Goal: Transaction & Acquisition: Obtain resource

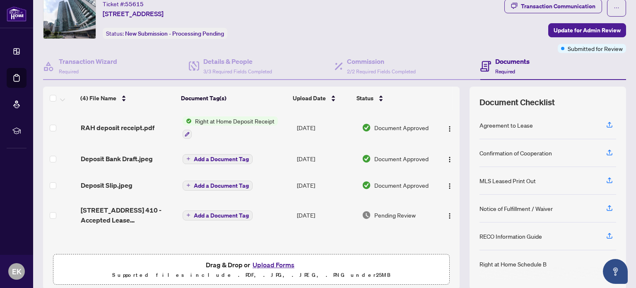
scroll to position [41, 0]
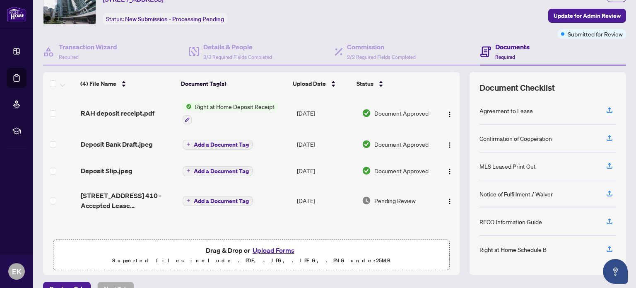
click at [227, 106] on span "Right at Home Deposit Receipt" at bounding box center [235, 106] width 86 height 9
click at [222, 149] on span "Right at Home Deposit Receipt" at bounding box center [232, 146] width 86 height 9
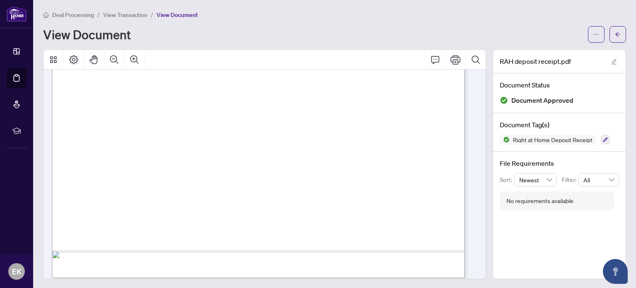
scroll to position [341, 0]
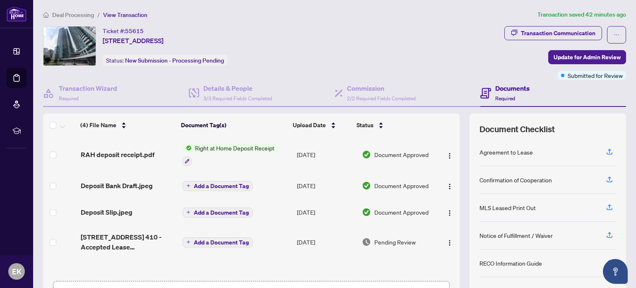
click at [405, 152] on span "Document Approved" at bounding box center [401, 154] width 54 height 9
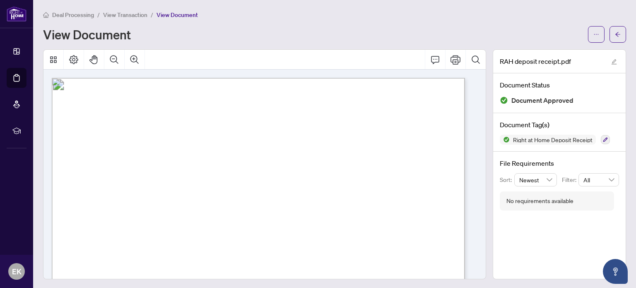
scroll to position [41, 0]
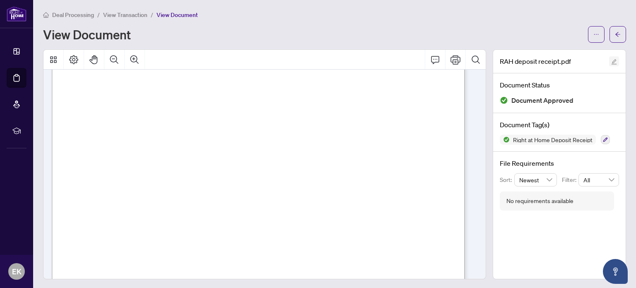
click at [611, 61] on icon "edit" at bounding box center [614, 62] width 6 height 6
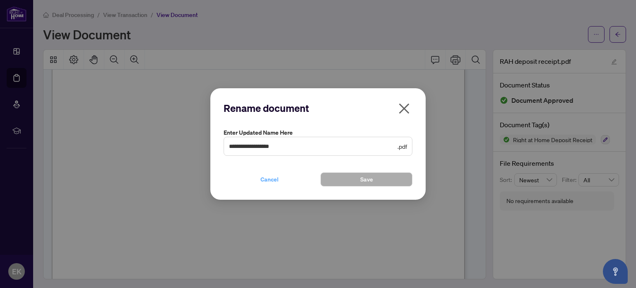
click at [263, 180] on span "Cancel" at bounding box center [269, 179] width 18 height 13
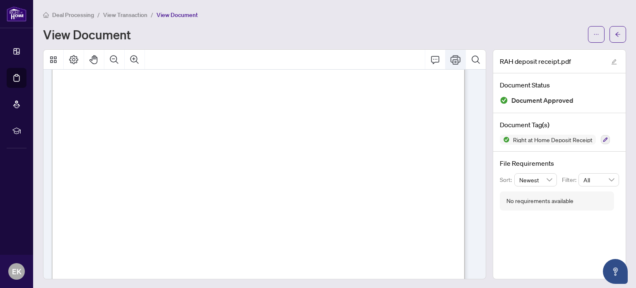
click at [450, 59] on icon "Print" at bounding box center [455, 59] width 10 height 9
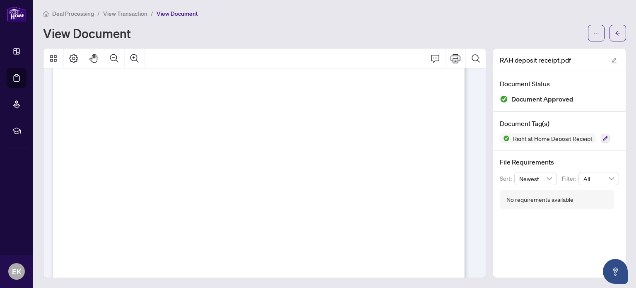
scroll to position [0, 0]
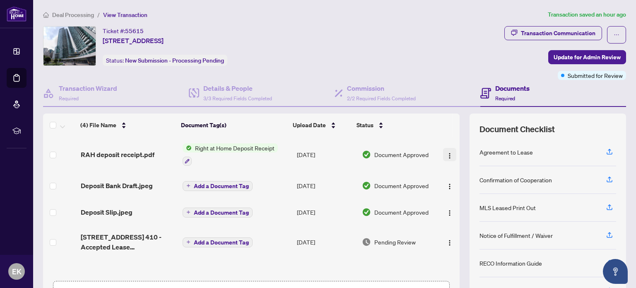
click at [446, 156] on img "button" at bounding box center [449, 155] width 7 height 7
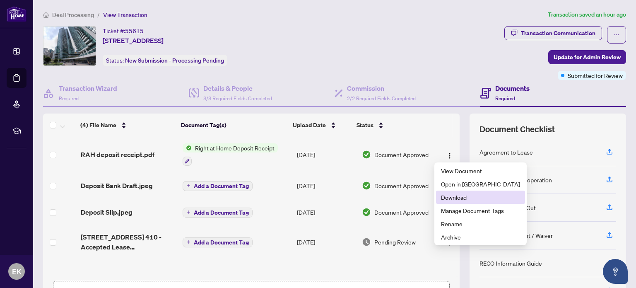
click at [455, 198] on span "Download" at bounding box center [480, 196] width 79 height 9
